Goal: Task Accomplishment & Management: Manage account settings

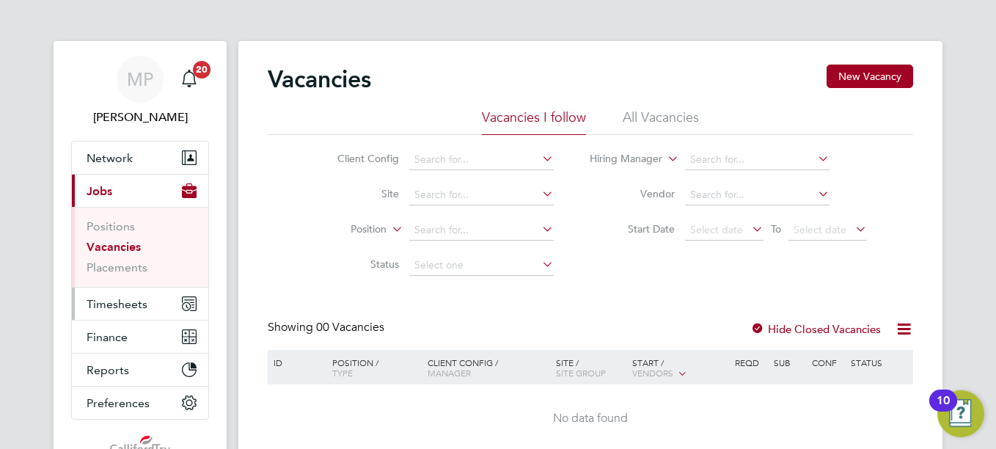
click at [129, 308] on span "Timesheets" at bounding box center [117, 304] width 61 height 14
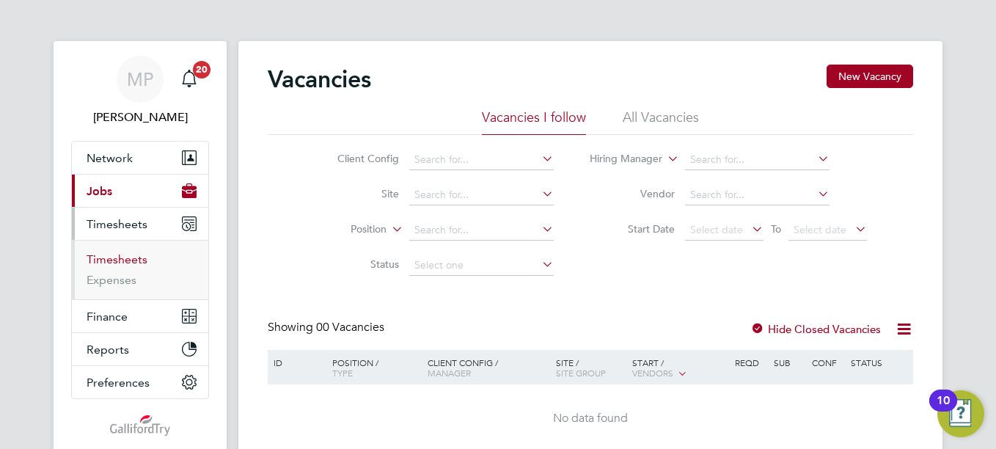
click at [123, 258] on link "Timesheets" at bounding box center [117, 259] width 61 height 14
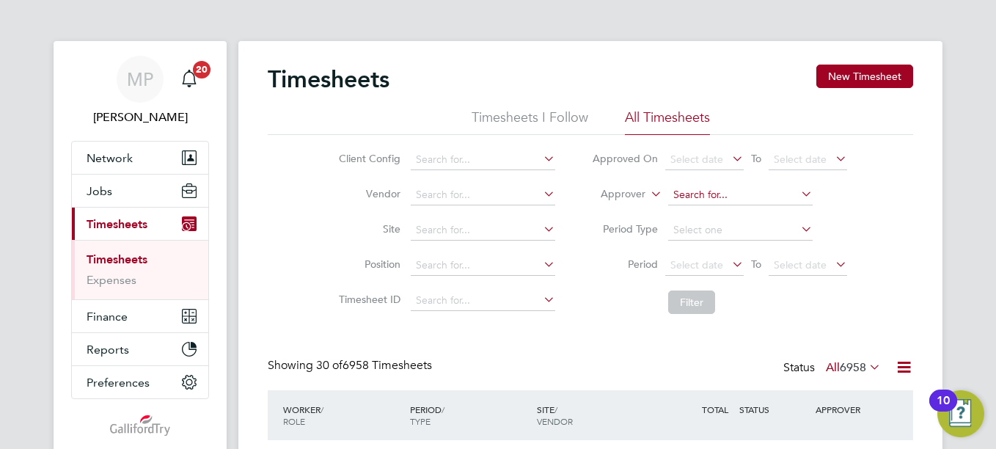
click at [695, 197] on input at bounding box center [740, 195] width 144 height 21
click at [704, 210] on b "Pe" at bounding box center [706, 215] width 12 height 12
type input "[PERSON_NAME]"
click at [698, 307] on button "Filter" at bounding box center [691, 301] width 47 height 23
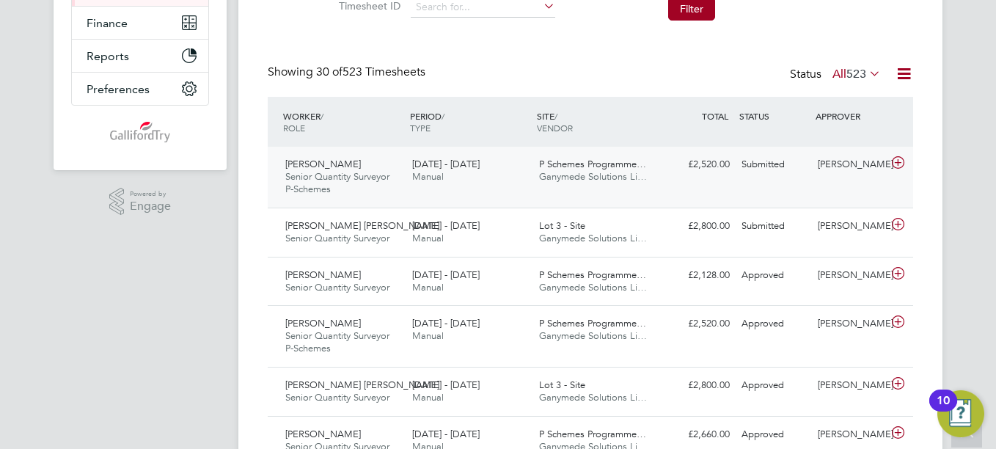
click at [694, 165] on div "£2,520.00 Submitted" at bounding box center [697, 165] width 76 height 24
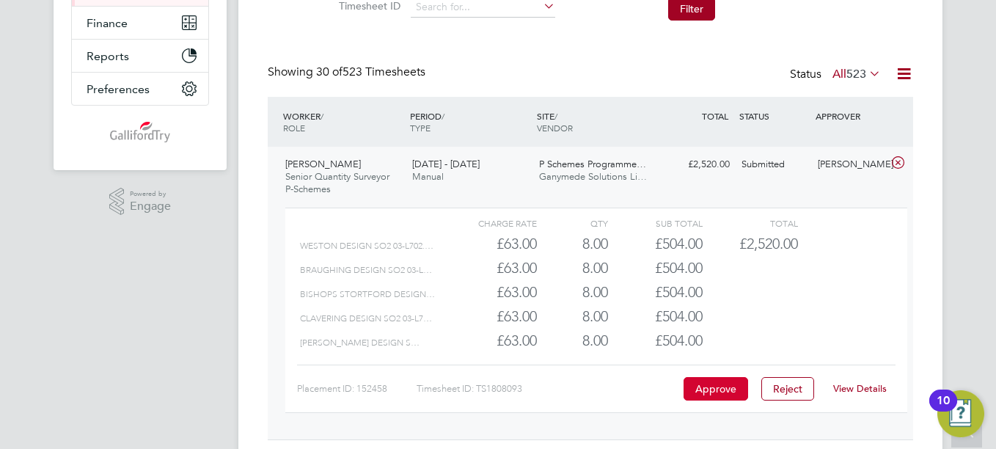
click at [711, 384] on button "Approve" at bounding box center [715, 388] width 65 height 23
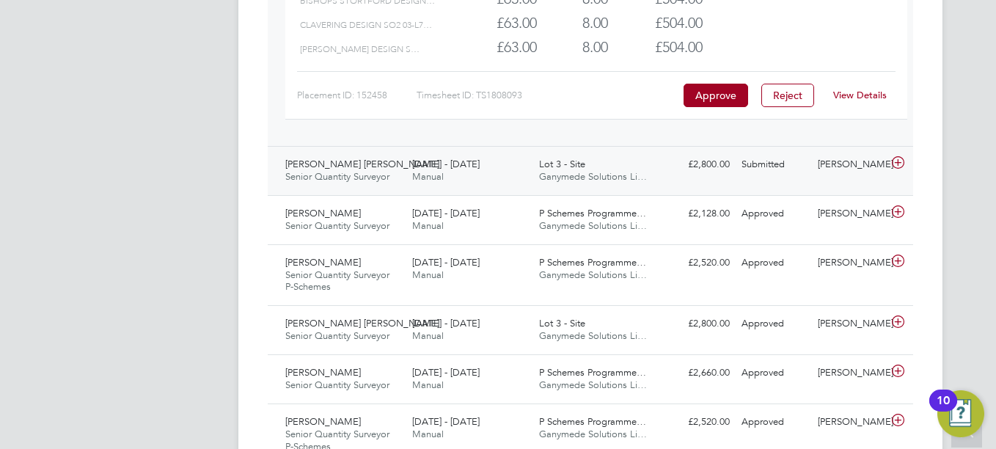
click at [569, 175] on span "Ganymede Solutions Li…" at bounding box center [593, 176] width 108 height 12
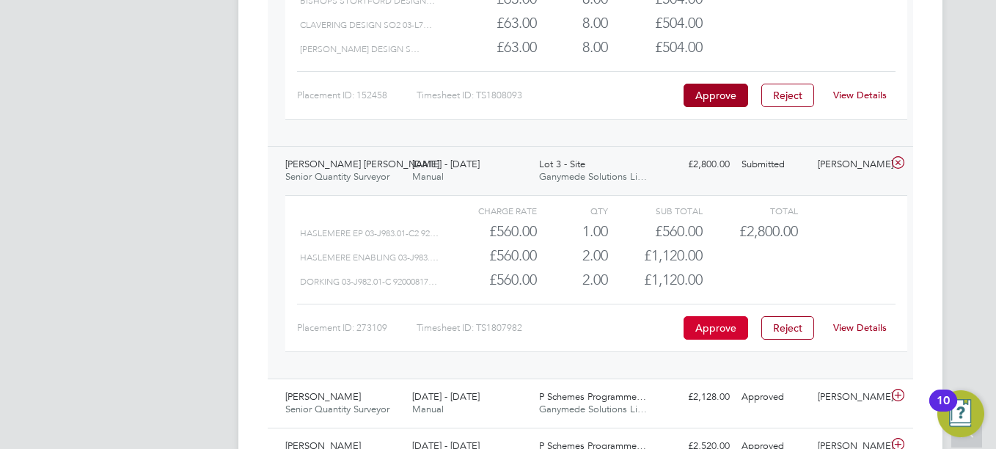
click at [721, 324] on button "Approve" at bounding box center [715, 327] width 65 height 23
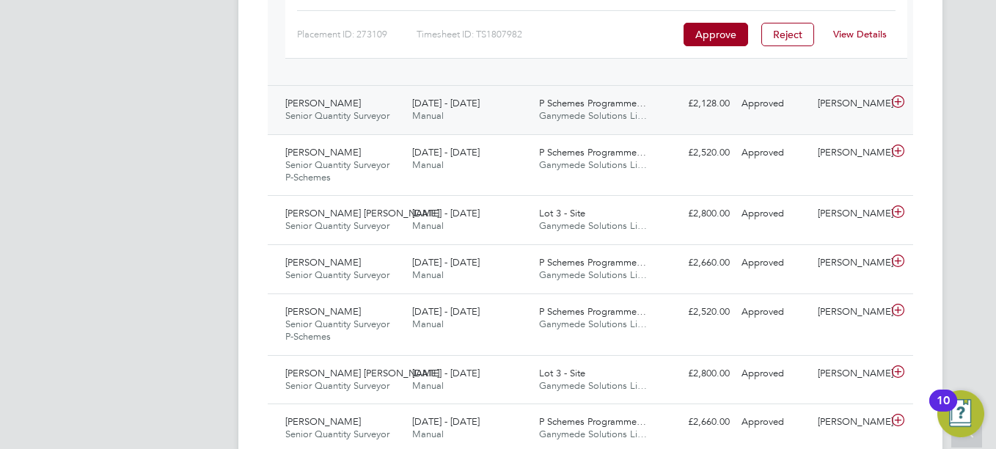
click at [637, 107] on span "P Schemes Programme…" at bounding box center [592, 103] width 107 height 12
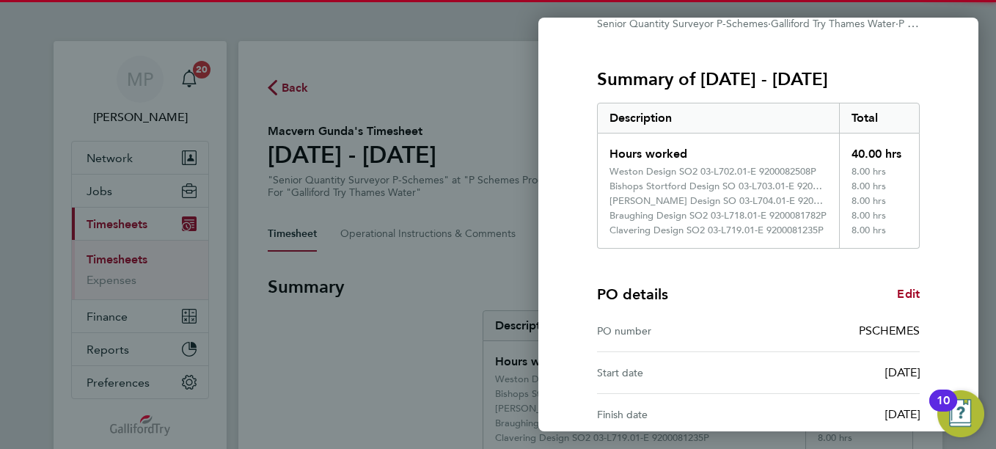
scroll to position [312, 0]
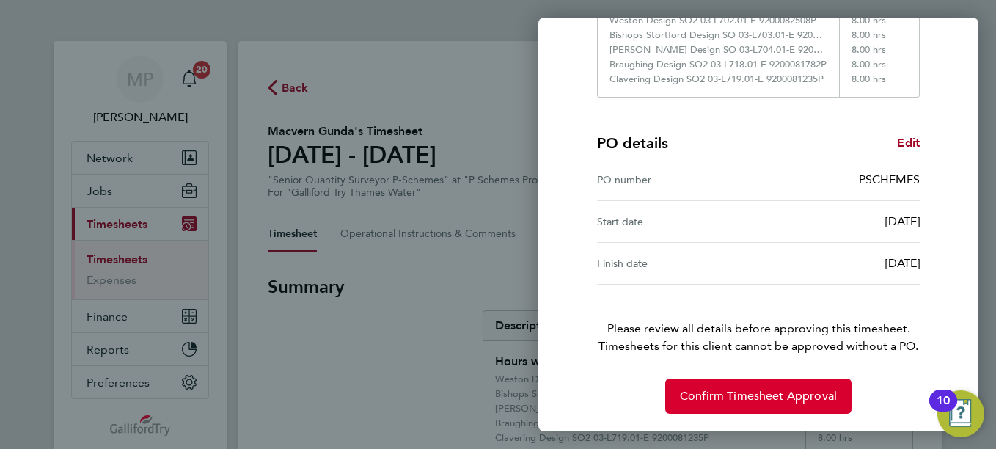
click at [763, 410] on button "Confirm Timesheet Approval" at bounding box center [758, 395] width 186 height 35
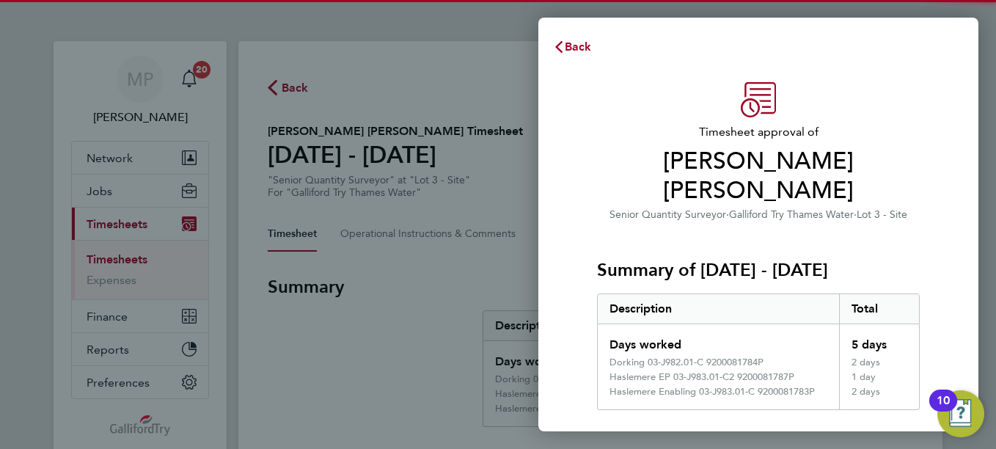
scroll to position [283, 0]
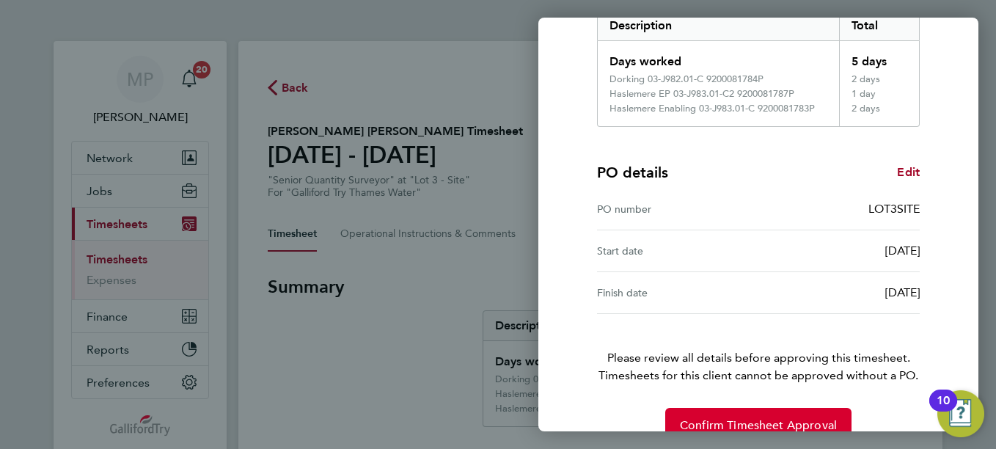
click at [755, 418] on span "Confirm Timesheet Approval" at bounding box center [758, 425] width 157 height 15
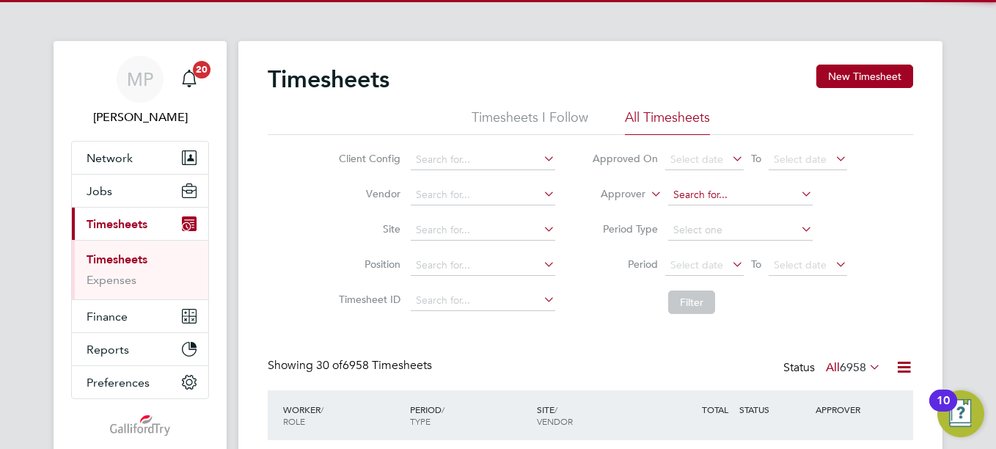
click at [691, 191] on input at bounding box center [740, 195] width 144 height 21
click at [697, 213] on b "Mark" at bounding box center [684, 215] width 25 height 12
type input "[PERSON_NAME]"
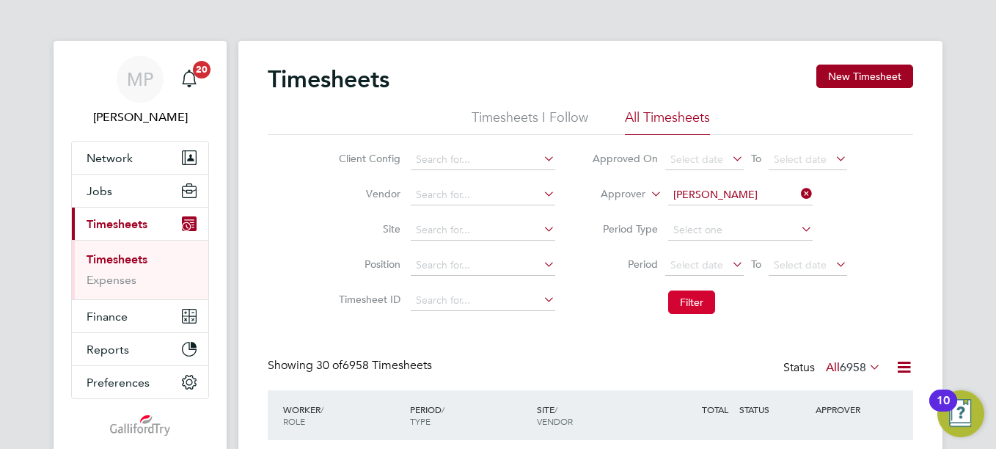
click at [686, 309] on button "Filter" at bounding box center [691, 301] width 47 height 23
